Goal: Transaction & Acquisition: Purchase product/service

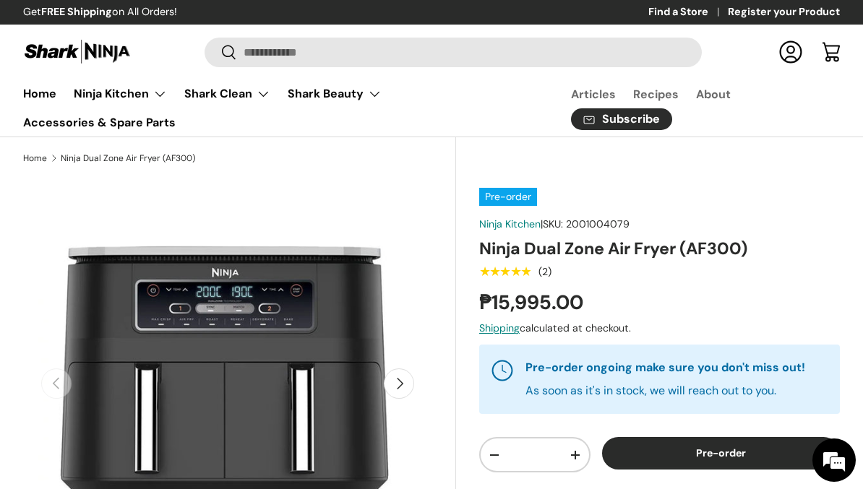
click at [122, 87] on summary "Ninja Kitchen" at bounding box center [120, 93] width 111 height 29
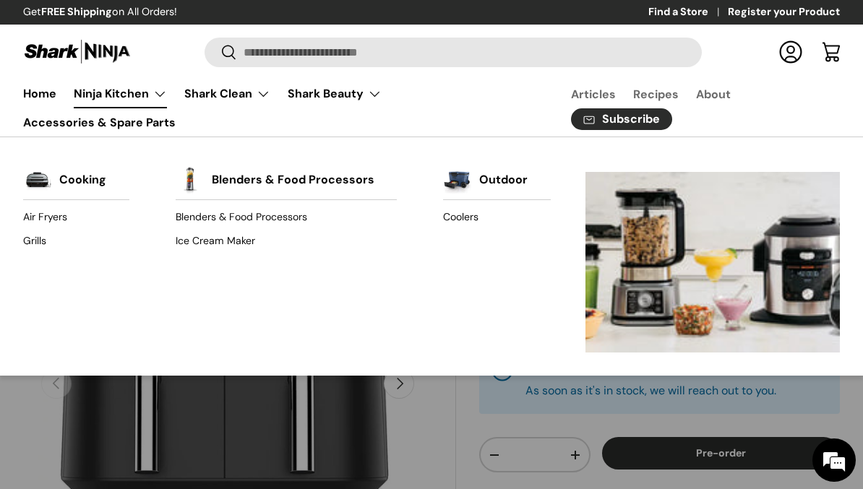
click at [39, 213] on link "Air Fryers" at bounding box center [76, 217] width 106 height 23
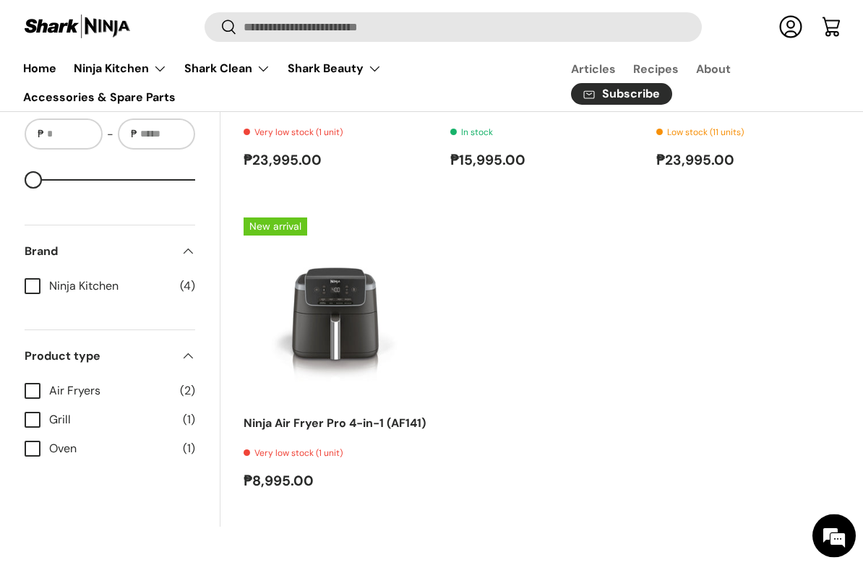
scroll to position [777, 0]
click at [288, 431] on link "Ninja Air Fryer Pro 4-in-1 (AF141)" at bounding box center [334, 422] width 182 height 15
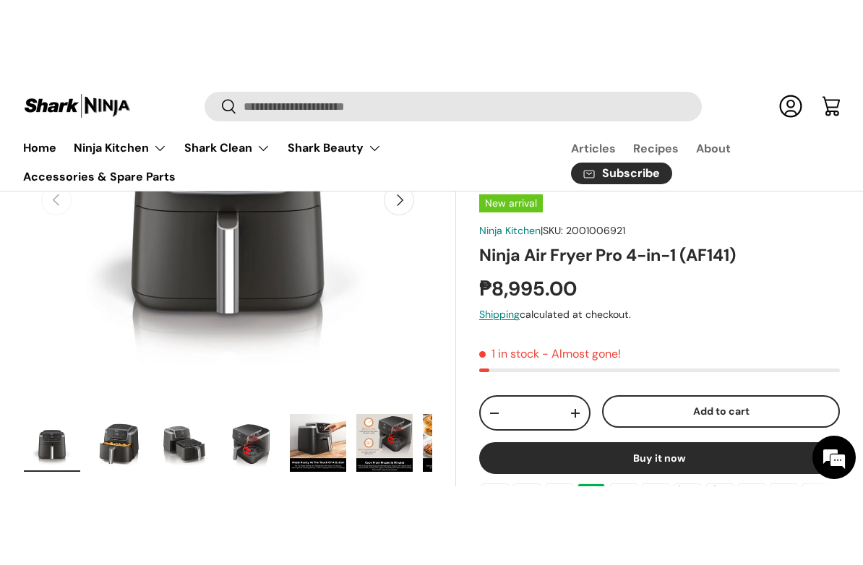
scroll to position [264, 0]
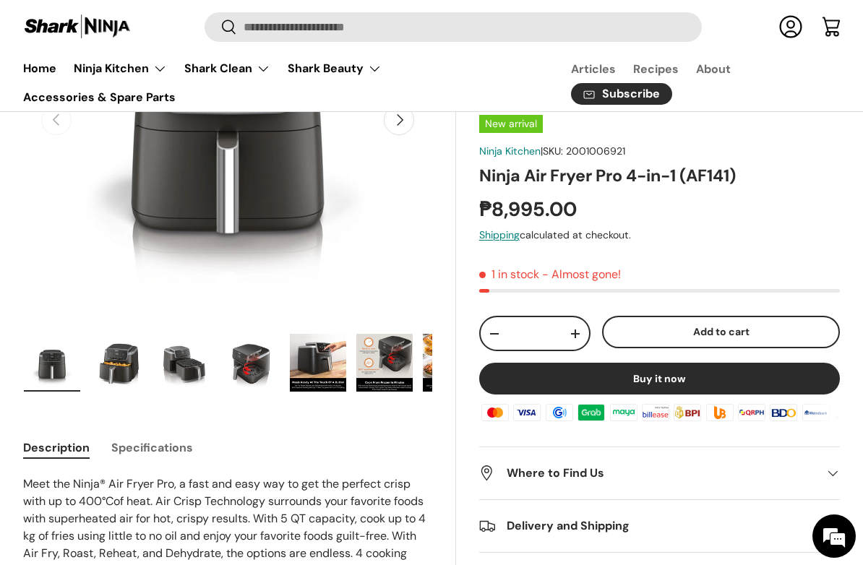
click at [48, 342] on img "Gallery Viewer" at bounding box center [52, 363] width 56 height 58
click at [112, 370] on img "Gallery Viewer" at bounding box center [118, 363] width 56 height 58
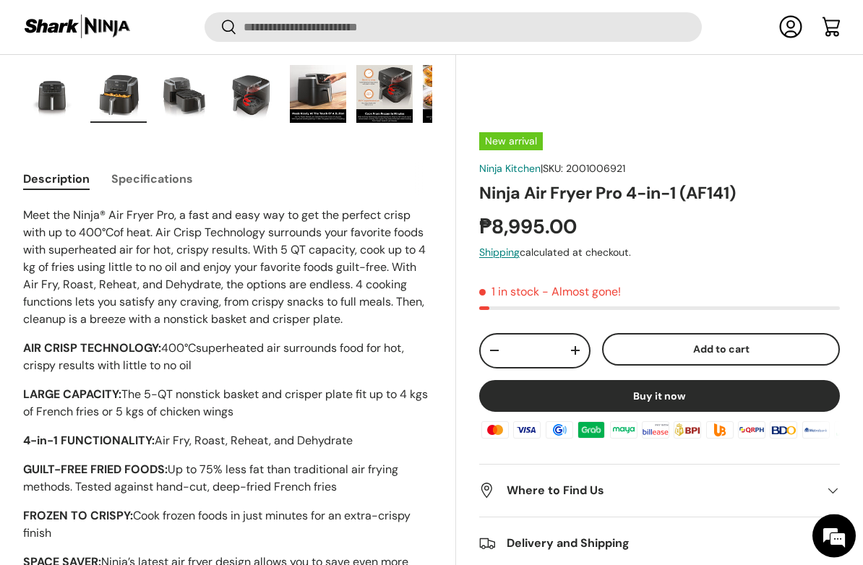
scroll to position [435, 0]
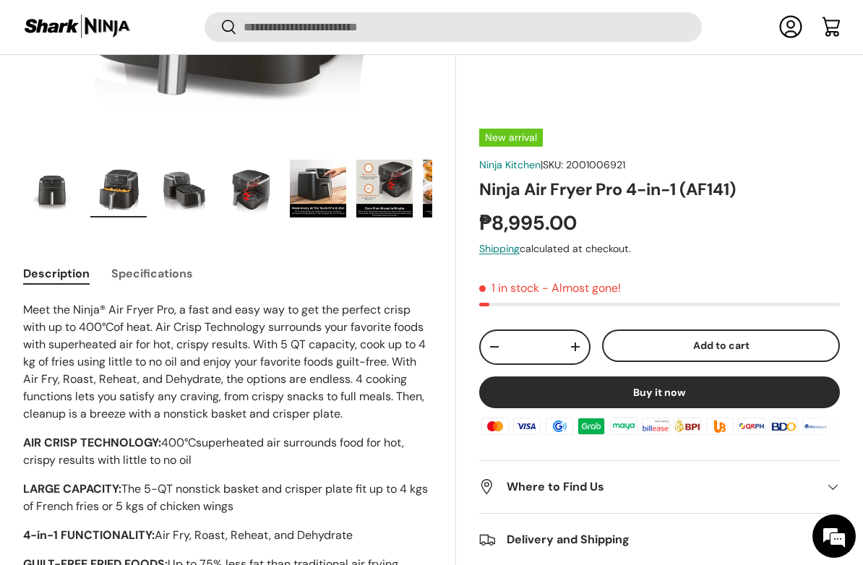
click at [191, 173] on img "Gallery Viewer" at bounding box center [185, 189] width 56 height 58
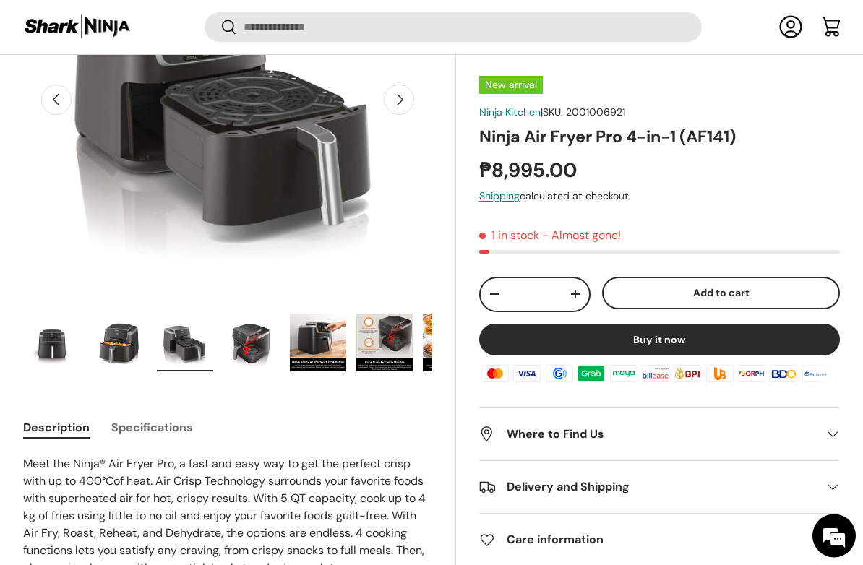
scroll to position [281, 0]
click at [253, 340] on img "Gallery Viewer" at bounding box center [251, 343] width 56 height 58
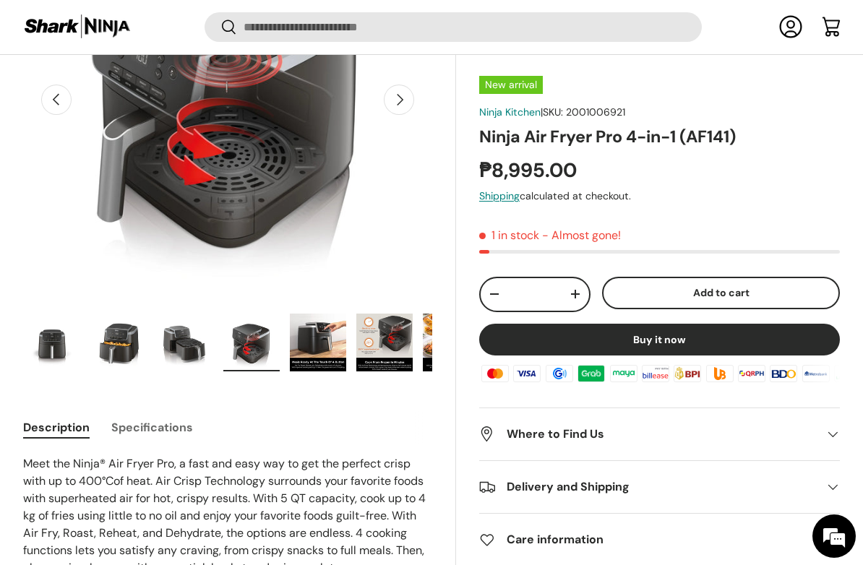
click at [315, 336] on img "Gallery Viewer" at bounding box center [318, 343] width 56 height 58
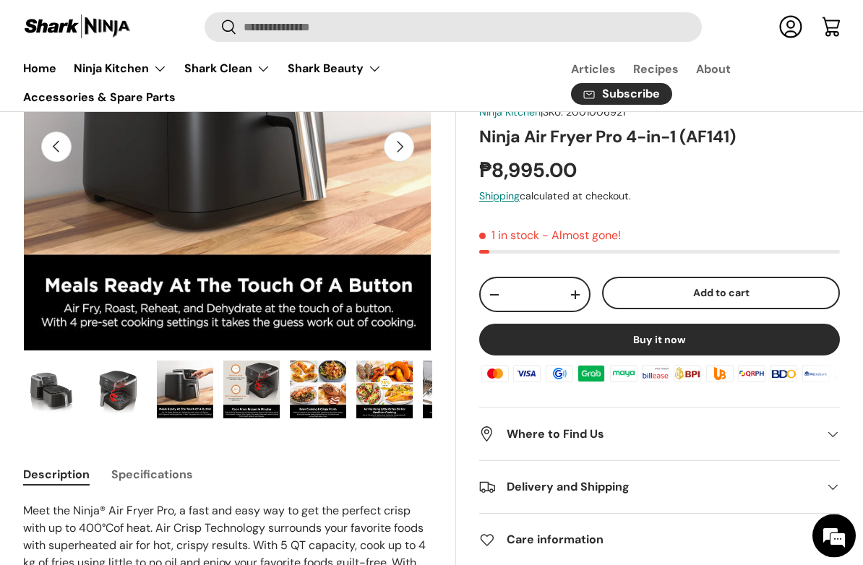
scroll to position [298, 0]
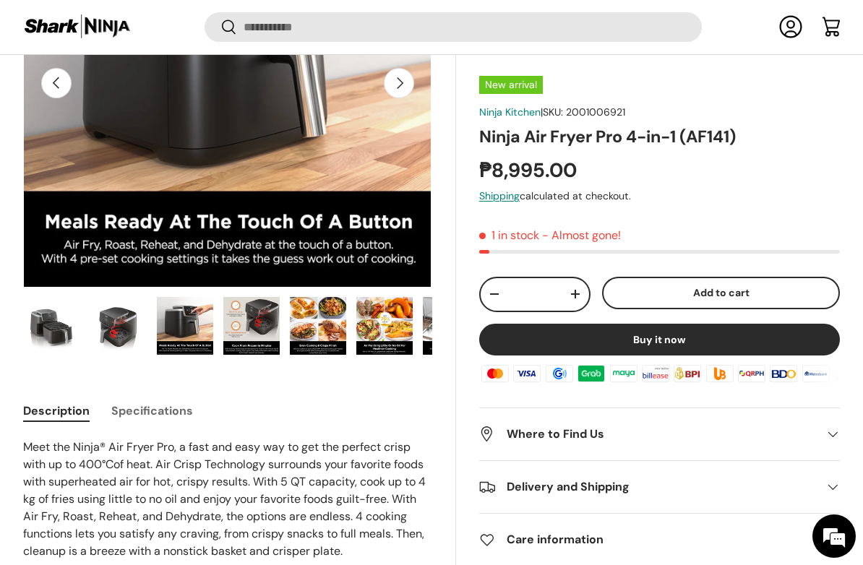
click at [191, 321] on img "Gallery Viewer" at bounding box center [185, 326] width 56 height 58
click at [251, 329] on img "Gallery Viewer" at bounding box center [251, 326] width 56 height 58
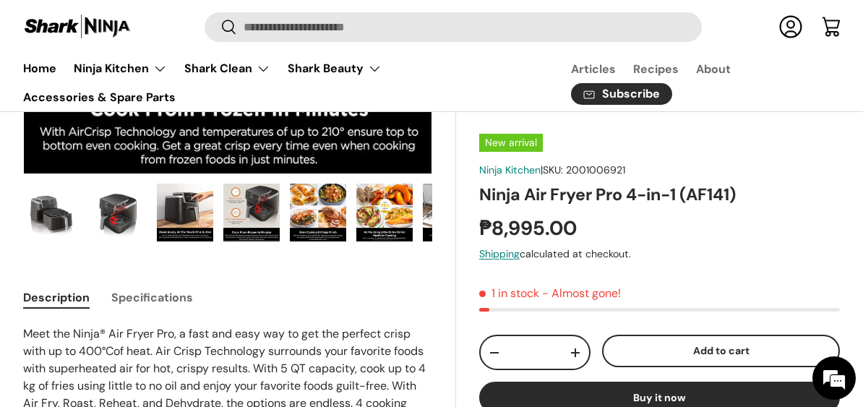
scroll to position [410, 0]
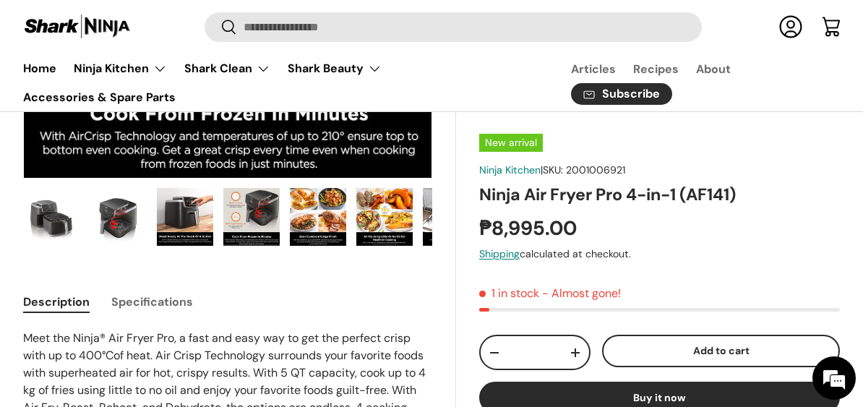
click at [249, 209] on img "Gallery Viewer" at bounding box center [251, 217] width 56 height 58
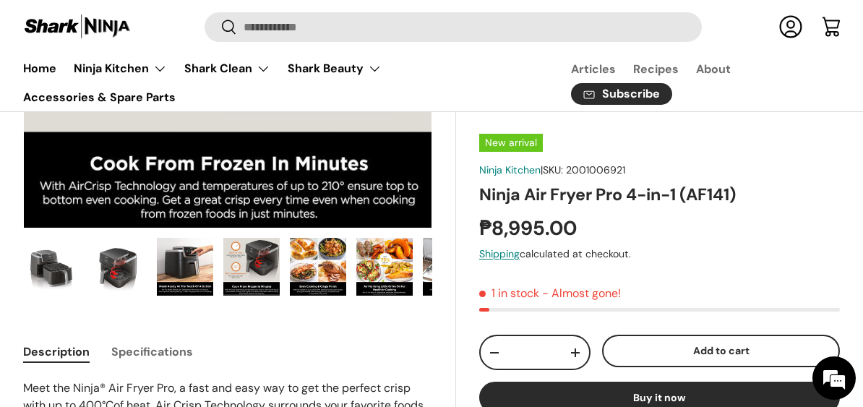
scroll to position [354, 0]
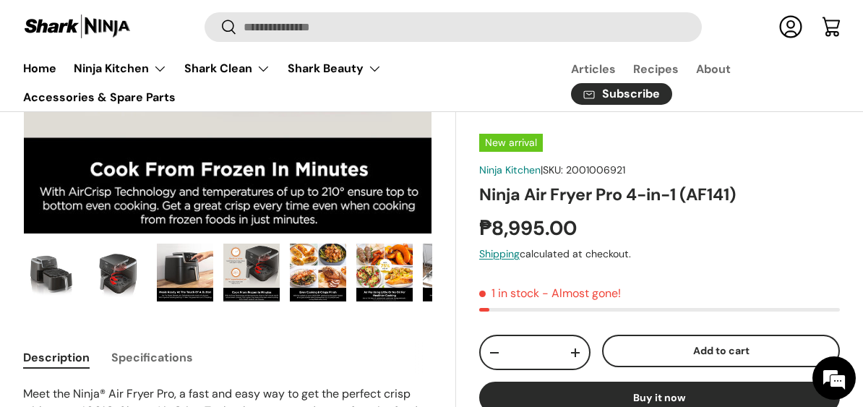
click at [311, 267] on img "Gallery Viewer" at bounding box center [318, 272] width 56 height 58
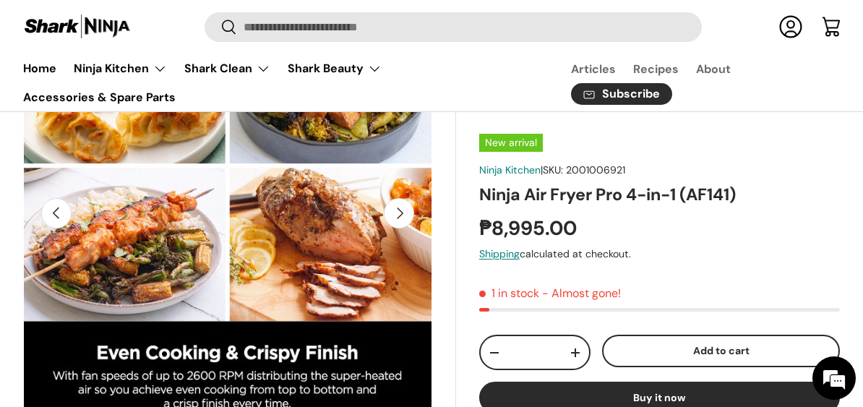
scroll to position [170, 0]
